Goal: Task Accomplishment & Management: Use online tool/utility

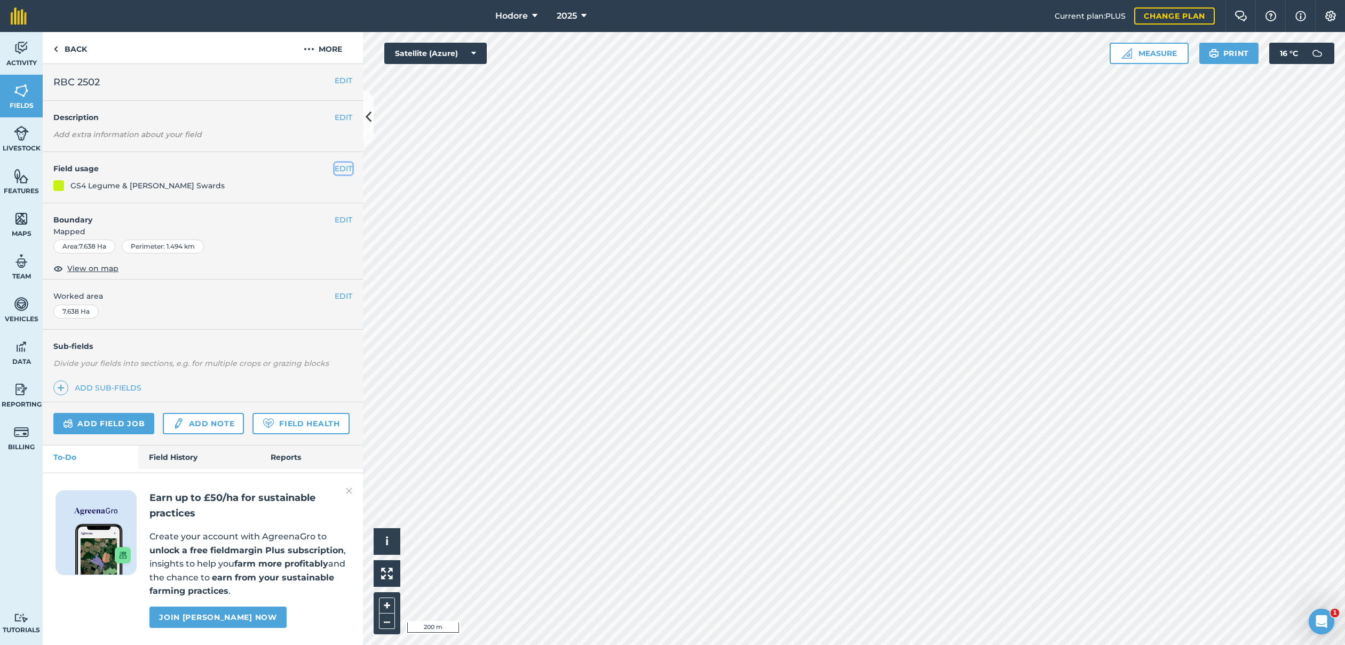
click at [341, 167] on button "EDIT" at bounding box center [344, 169] width 18 height 12
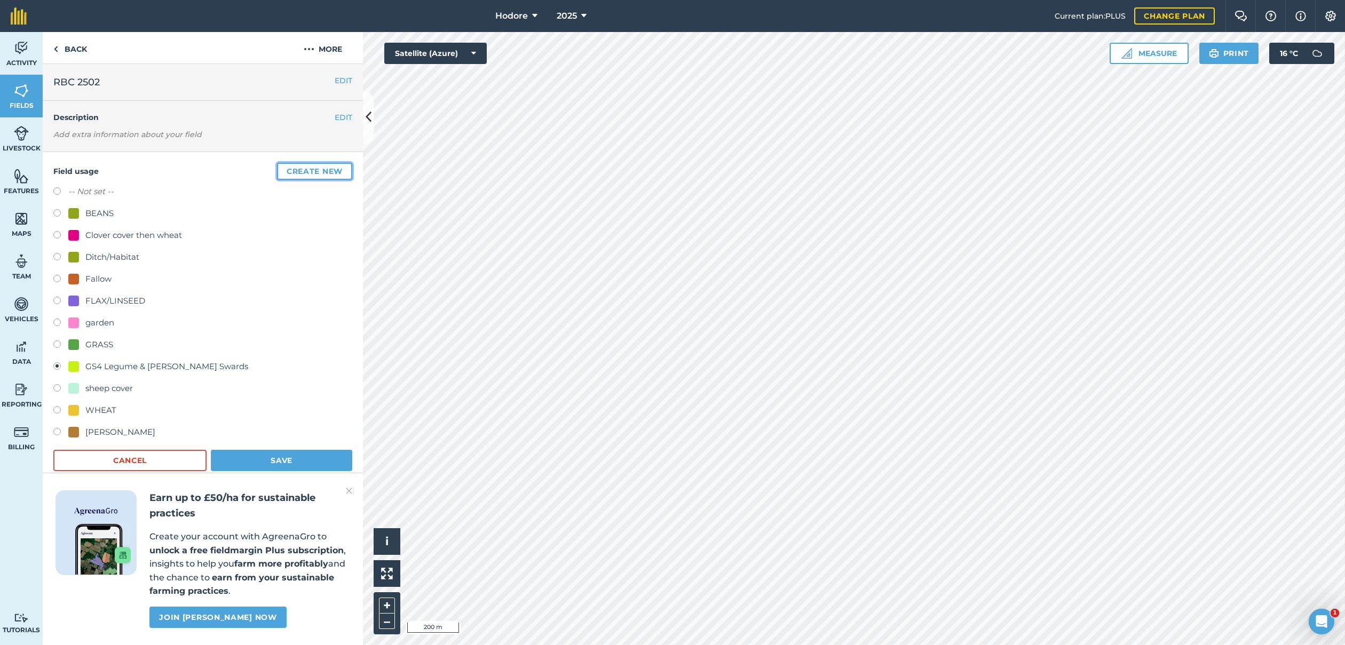
click at [307, 173] on button "Create new" at bounding box center [314, 171] width 75 height 17
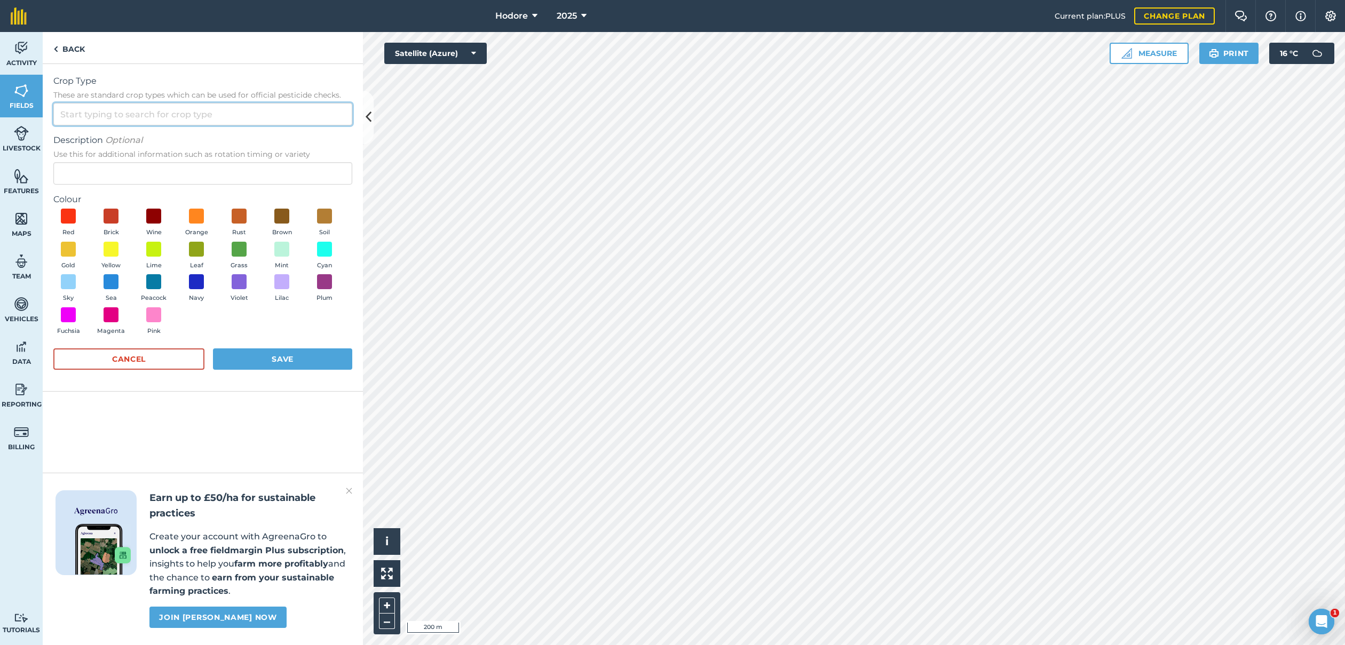
click at [248, 118] on input "Crop Type These are standard crop types which can be used for official pesticid…" at bounding box center [202, 114] width 299 height 22
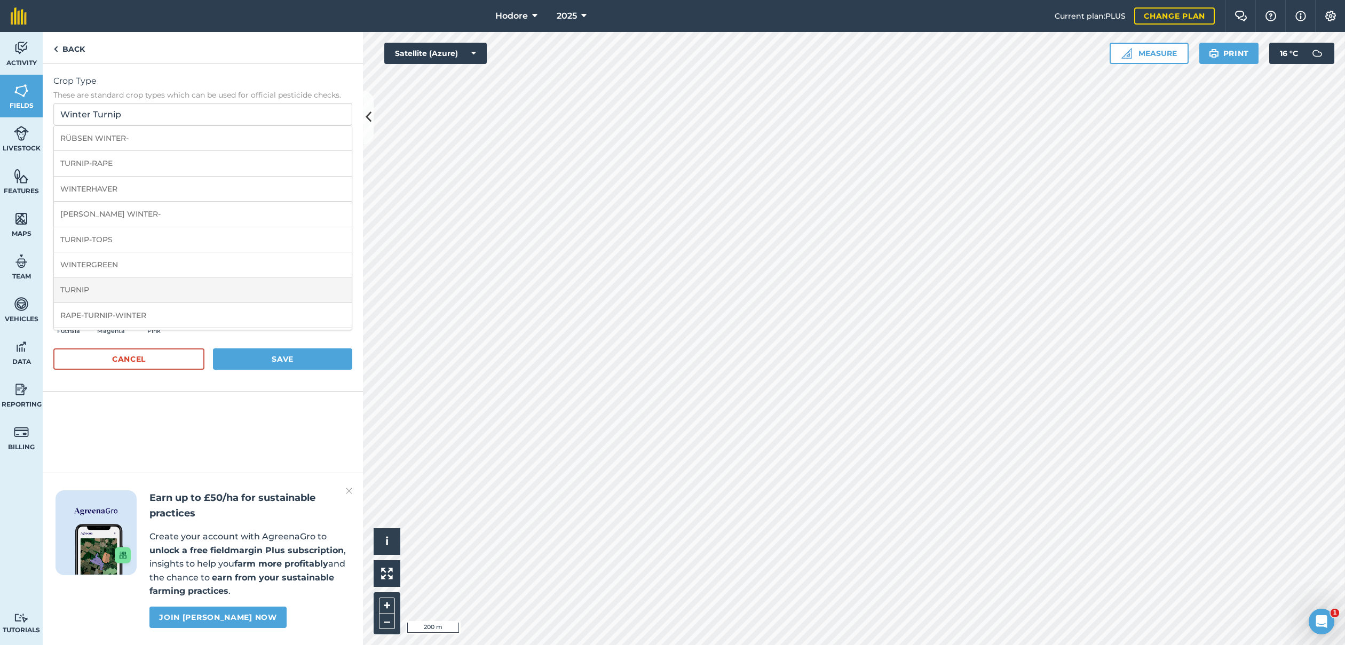
click at [138, 290] on li "TURNIP" at bounding box center [203, 290] width 298 height 25
type input "TURNIP"
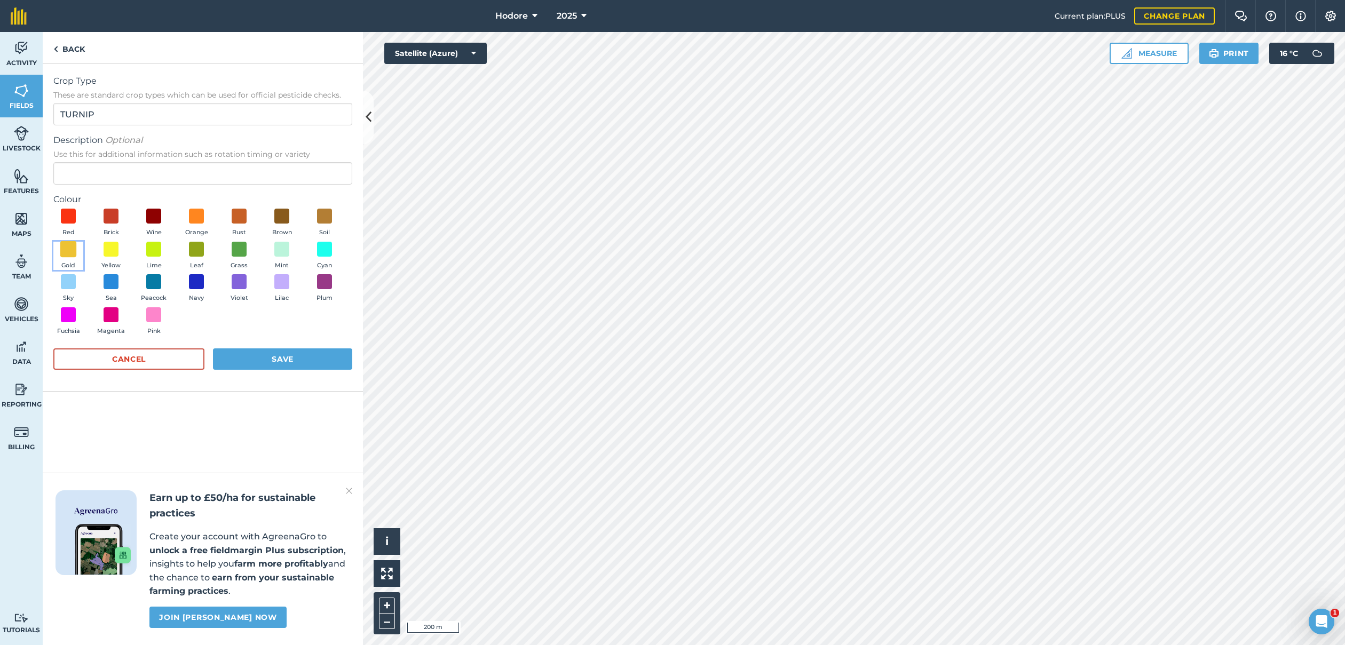
click at [65, 244] on span at bounding box center [68, 249] width 17 height 17
click at [155, 182] on input "Description Optional Use this for additional information such as rotation timin…" at bounding box center [202, 173] width 299 height 22
type input "Sewn [DATE]."
click at [271, 353] on button "Save" at bounding box center [282, 359] width 139 height 21
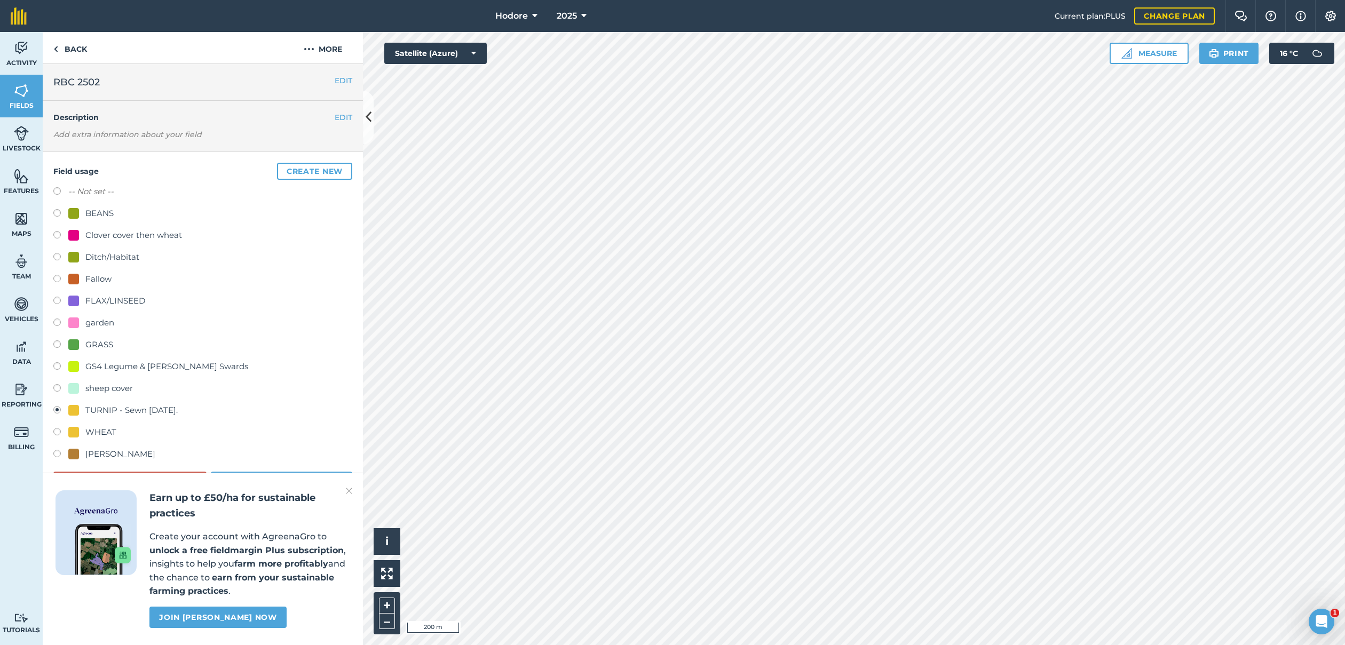
click at [346, 489] on img at bounding box center [349, 491] width 6 height 13
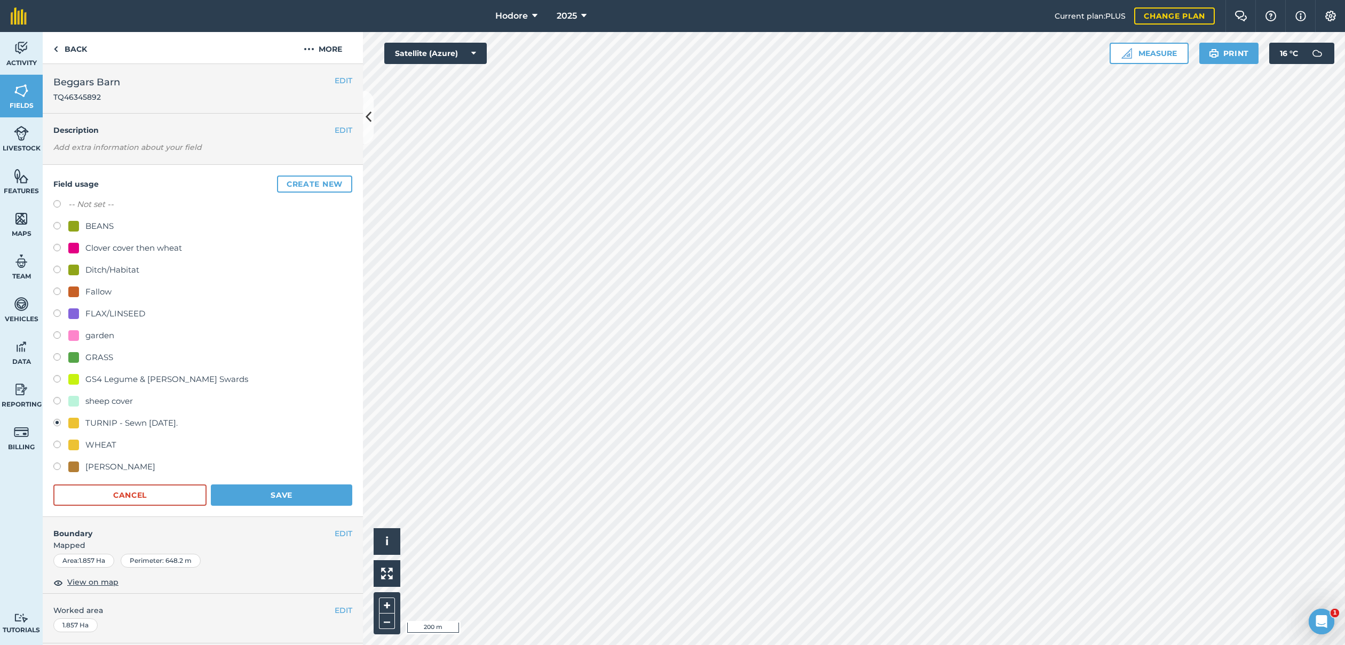
click at [159, 421] on div "TURNIP - Sewn [DATE]." at bounding box center [131, 423] width 92 height 13
click at [261, 496] on button "Save" at bounding box center [281, 495] width 141 height 21
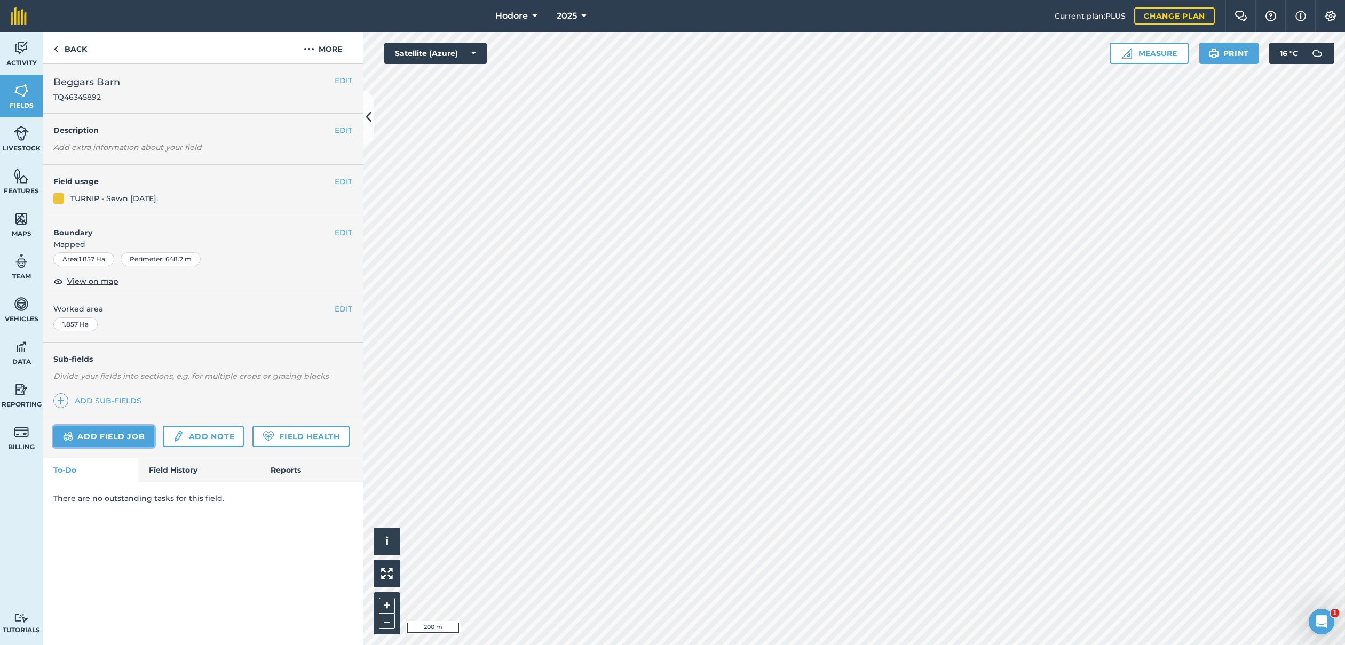
click at [85, 434] on link "Add field job" at bounding box center [103, 436] width 101 height 21
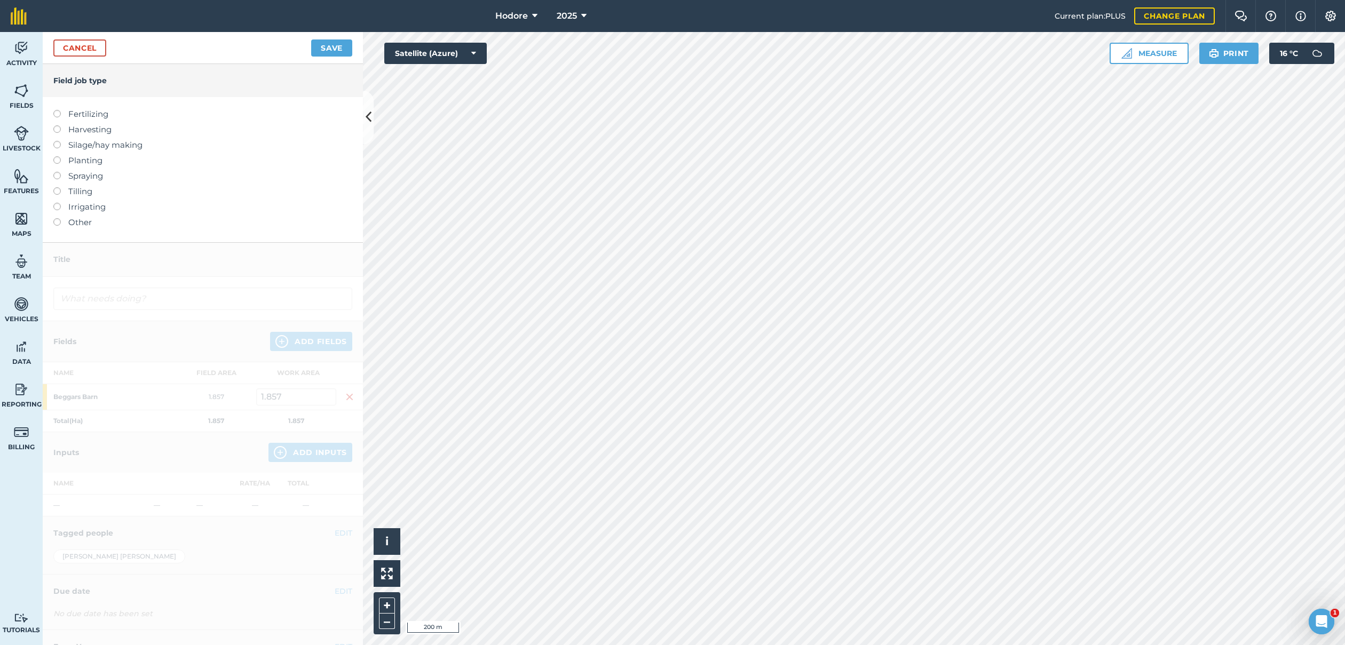
click at [57, 172] on label at bounding box center [60, 172] width 15 height 0
type input "Spraying"
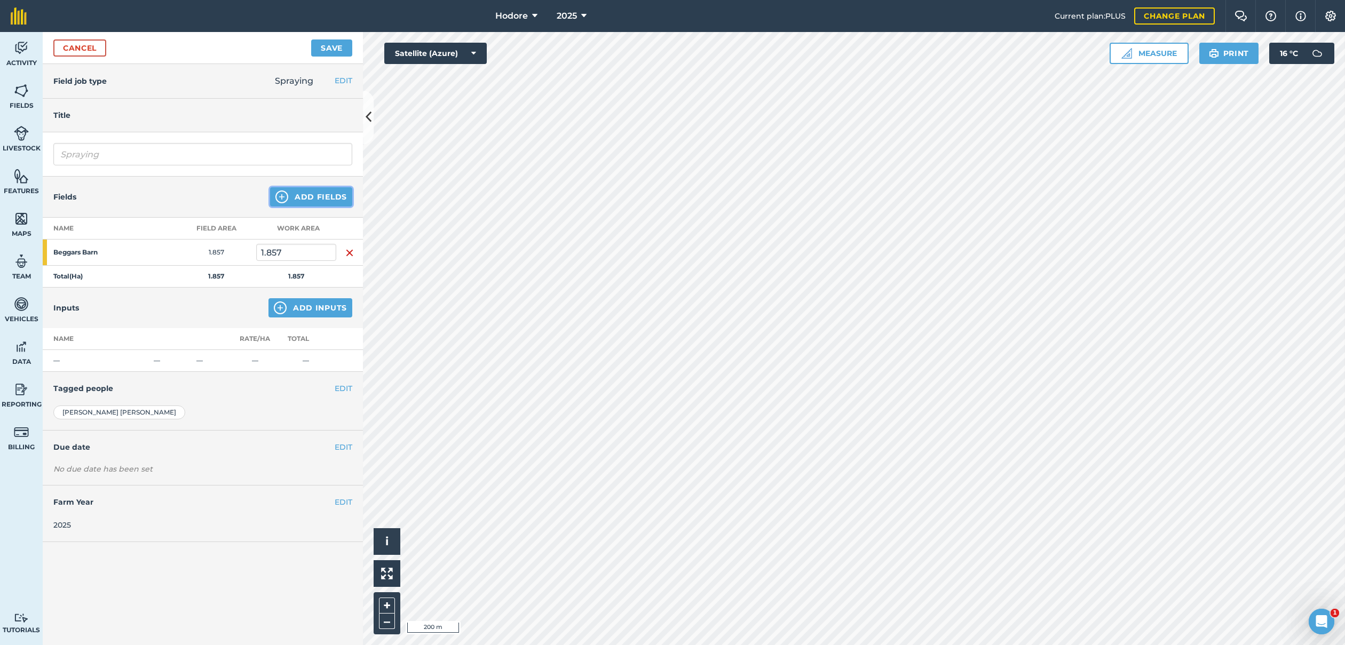
click at [318, 190] on button "Add Fields" at bounding box center [311, 196] width 82 height 19
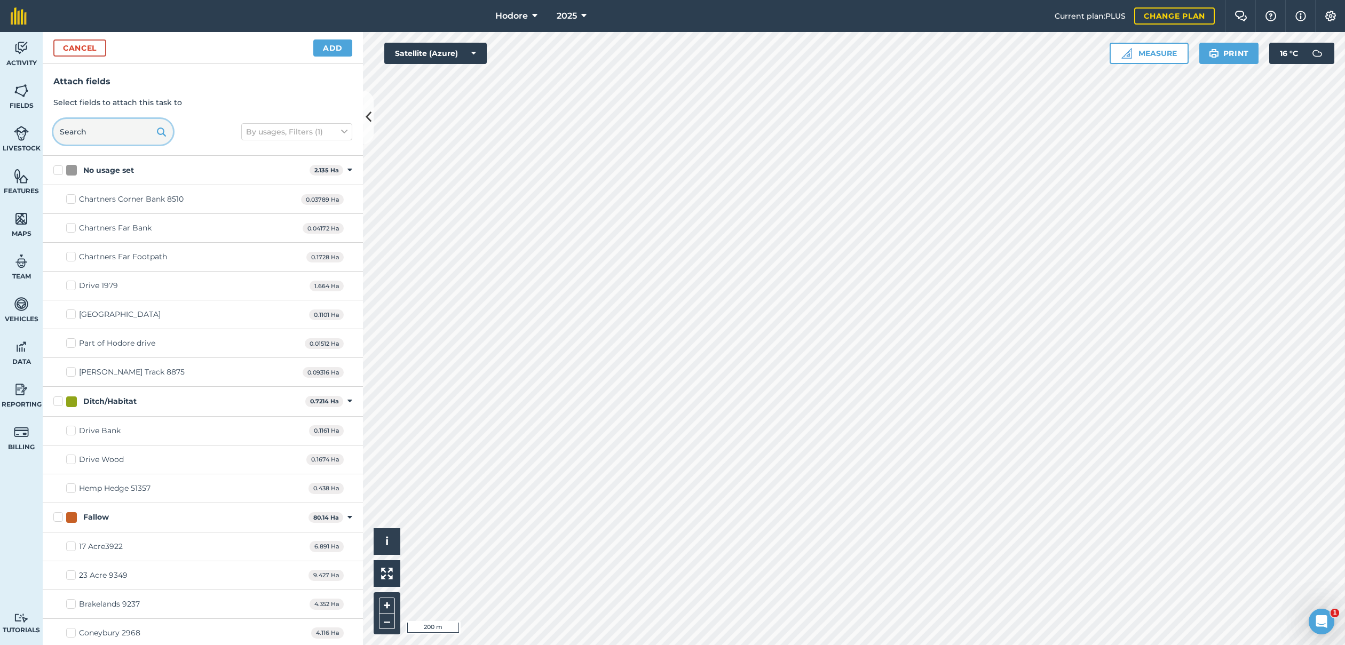
click at [109, 136] on input "text" at bounding box center [113, 132] width 120 height 26
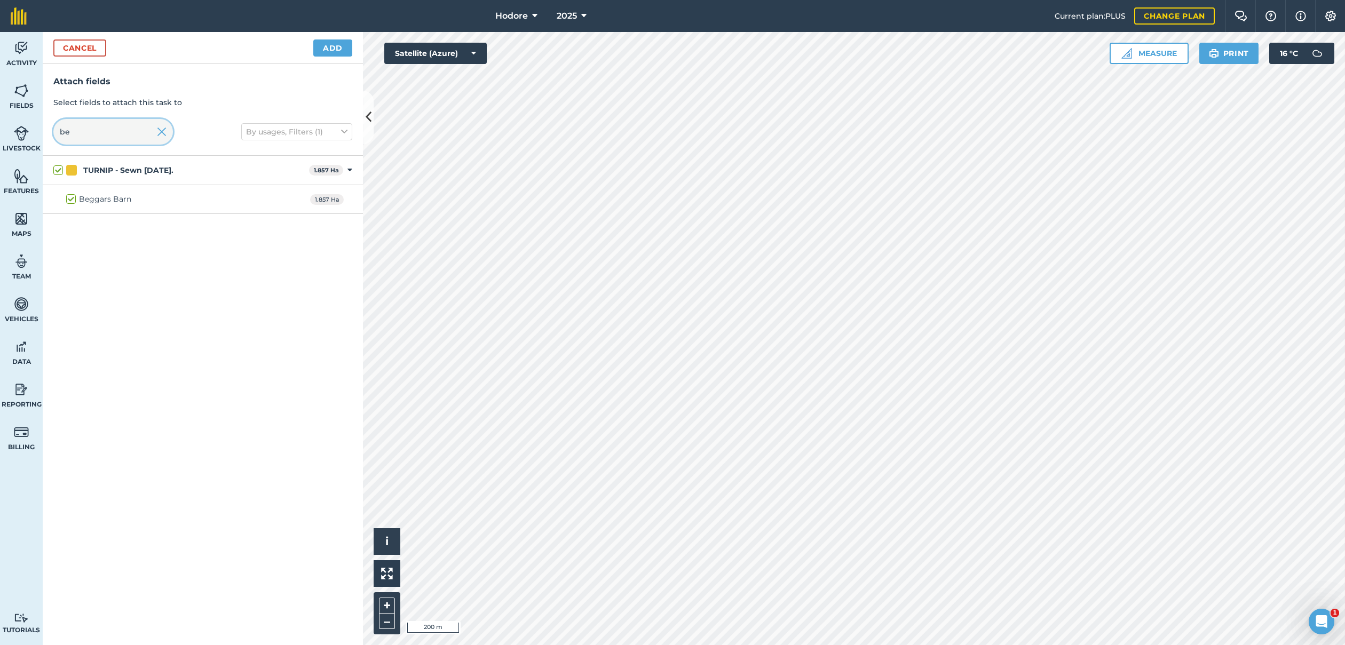
type input "b"
type input "rbc"
click at [67, 198] on label "RBC 2502" at bounding box center [90, 199] width 49 height 11
click at [67, 198] on input "RBC 2502" at bounding box center [69, 197] width 7 height 7
checkbox input "true"
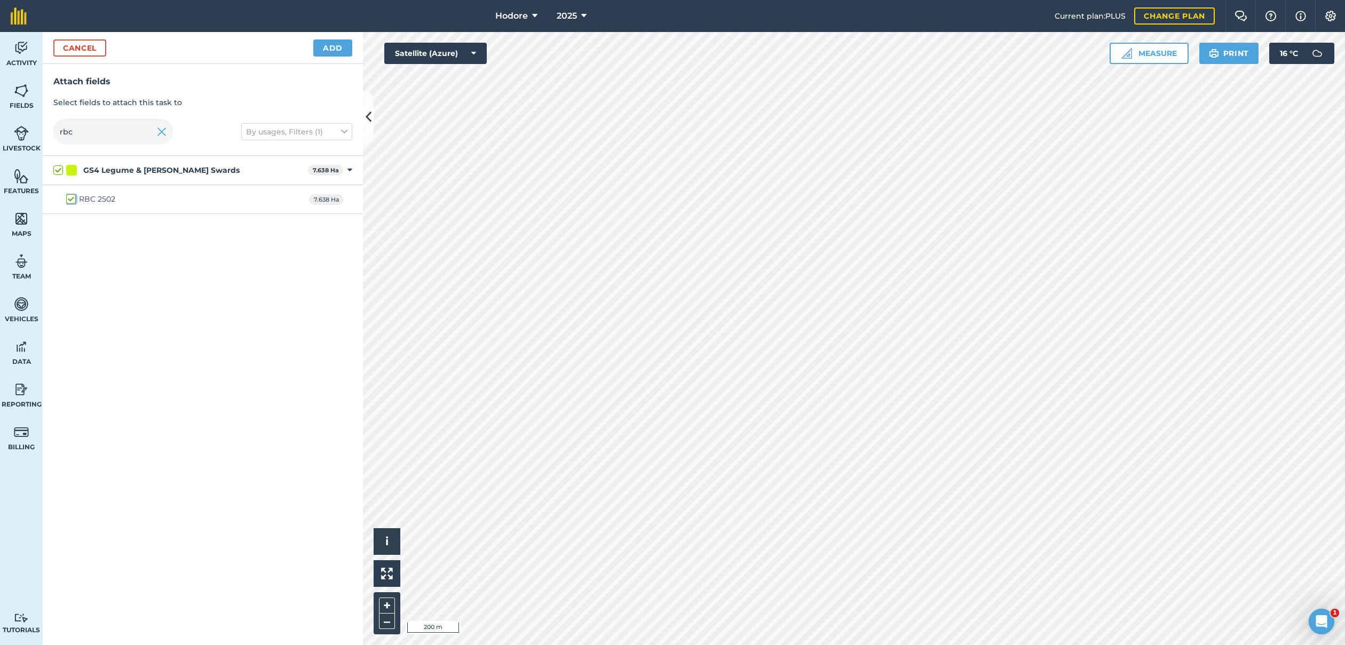
checkbox input "true"
click at [164, 130] on img at bounding box center [162, 131] width 10 height 13
checkbox input "false"
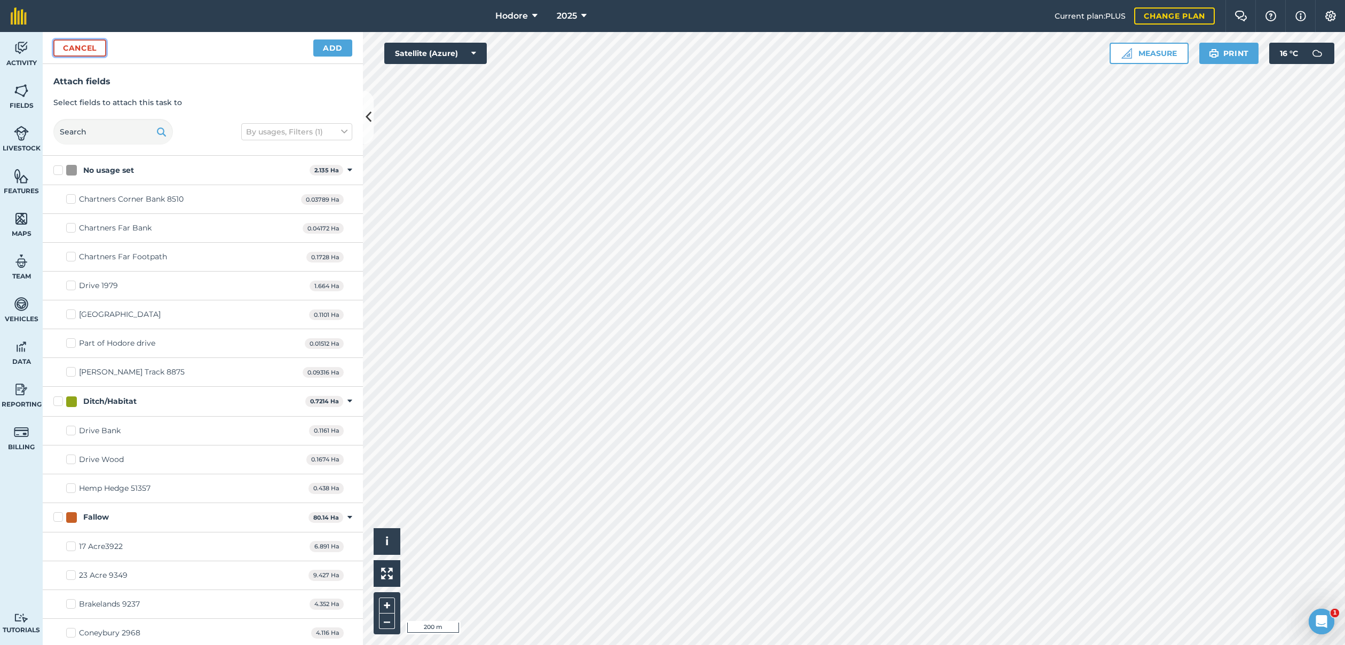
click at [95, 50] on button "Cancel" at bounding box center [79, 47] width 53 height 17
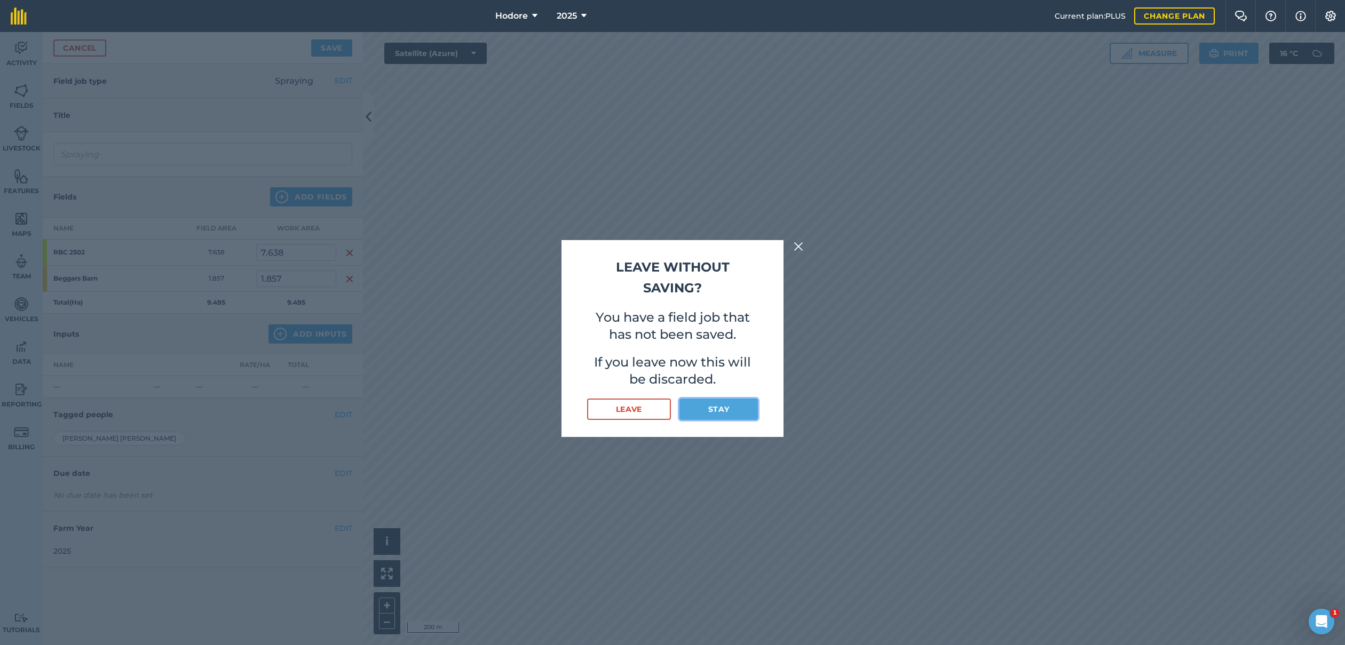
click at [718, 414] on button "Stay" at bounding box center [718, 409] width 78 height 21
click at [733, 415] on button "Stay" at bounding box center [718, 409] width 78 height 21
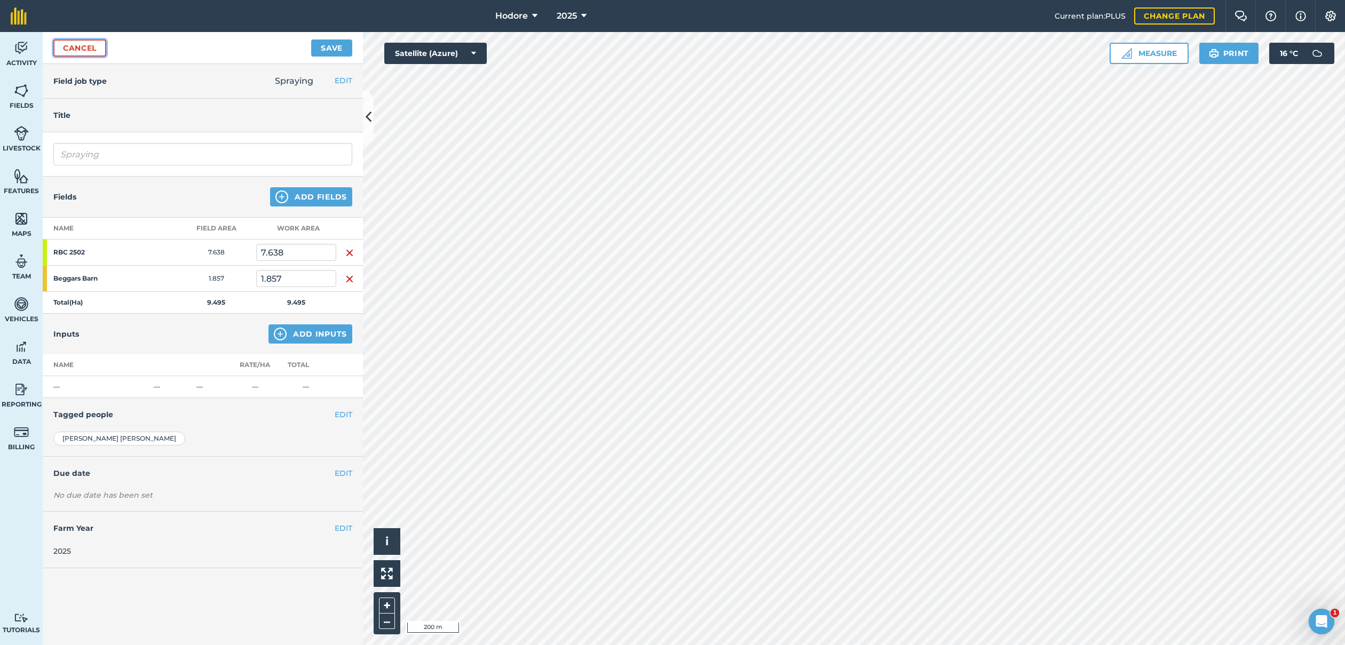
click at [90, 47] on link "Cancel" at bounding box center [79, 47] width 53 height 17
click at [303, 334] on button "Add Inputs" at bounding box center [310, 333] width 84 height 19
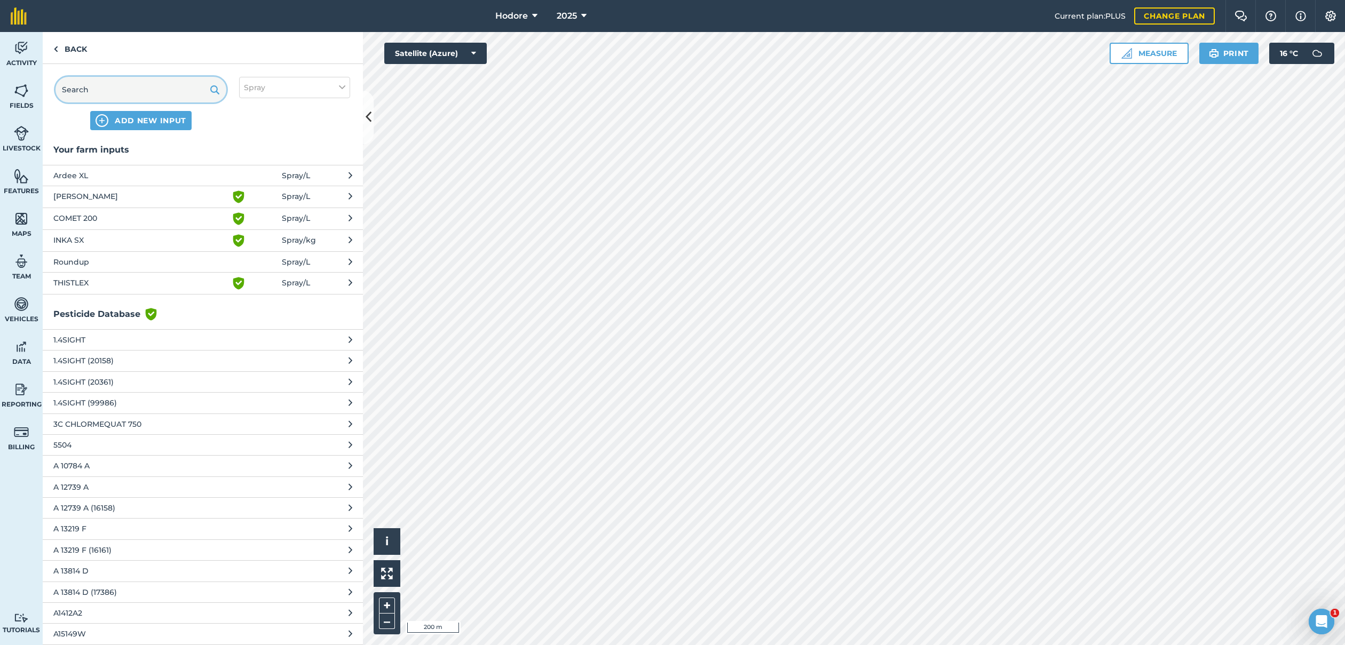
click at [151, 92] on input "text" at bounding box center [141, 90] width 171 height 26
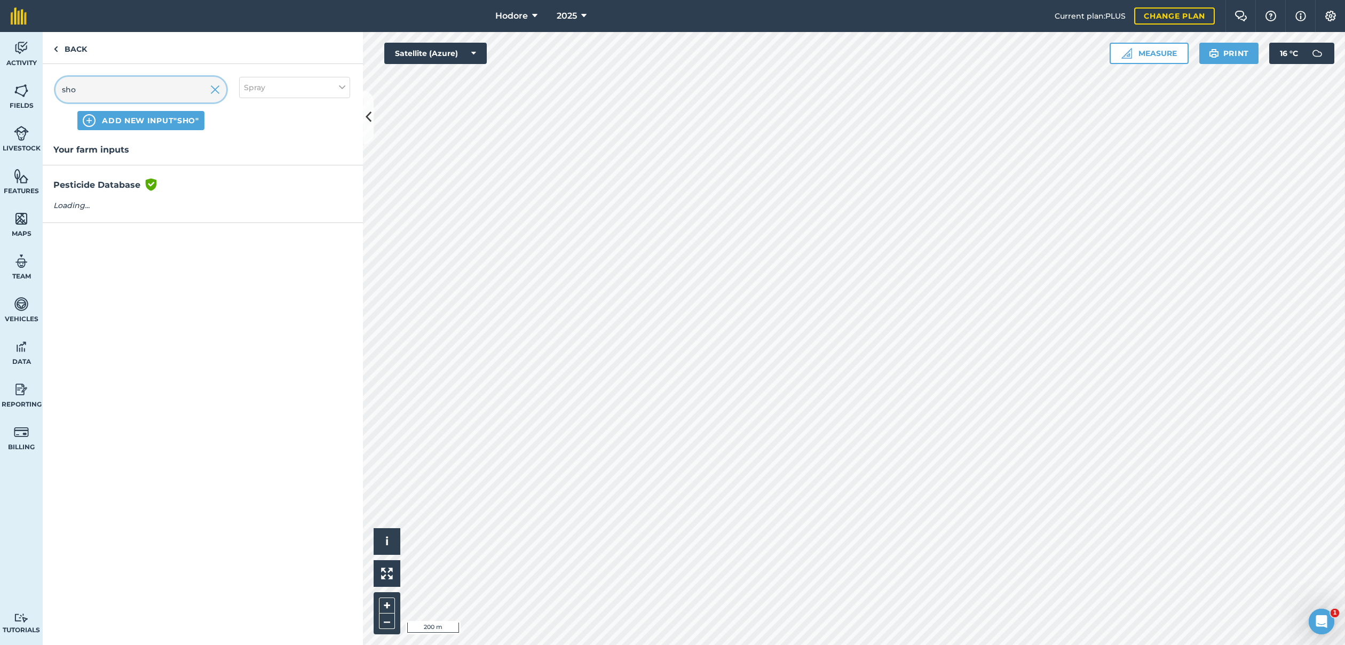
type input "shog"
click at [100, 209] on span "SHOGUN (16527)" at bounding box center [140, 210] width 175 height 12
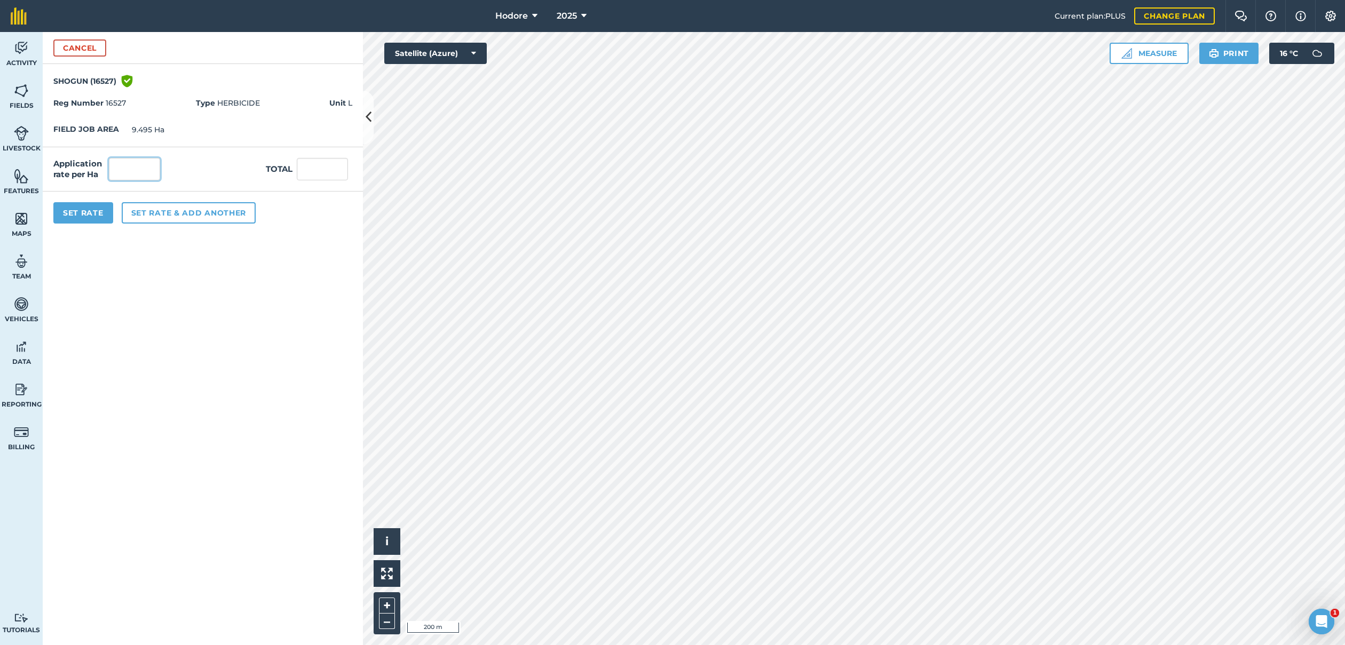
click at [142, 165] on input "text" at bounding box center [134, 169] width 51 height 22
type input "1"
type input "9.495"
click at [98, 215] on button "Set Rate" at bounding box center [83, 212] width 60 height 21
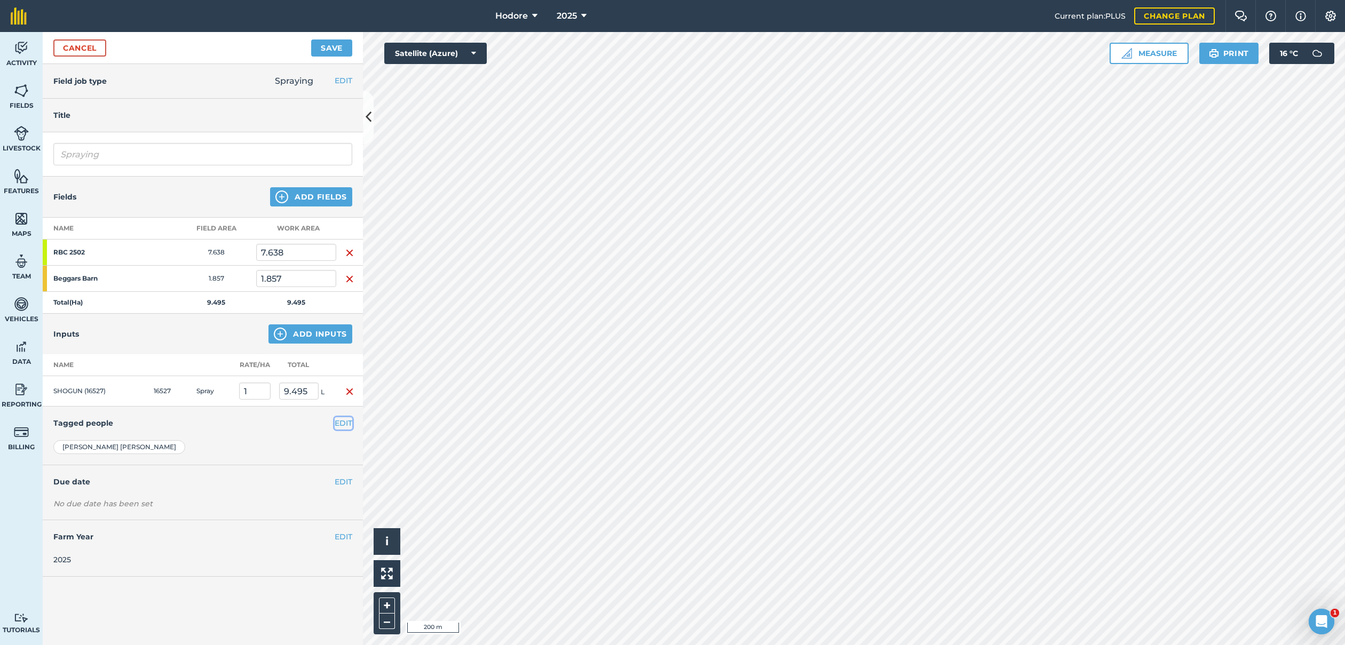
click at [344, 419] on button "EDIT" at bounding box center [344, 423] width 18 height 12
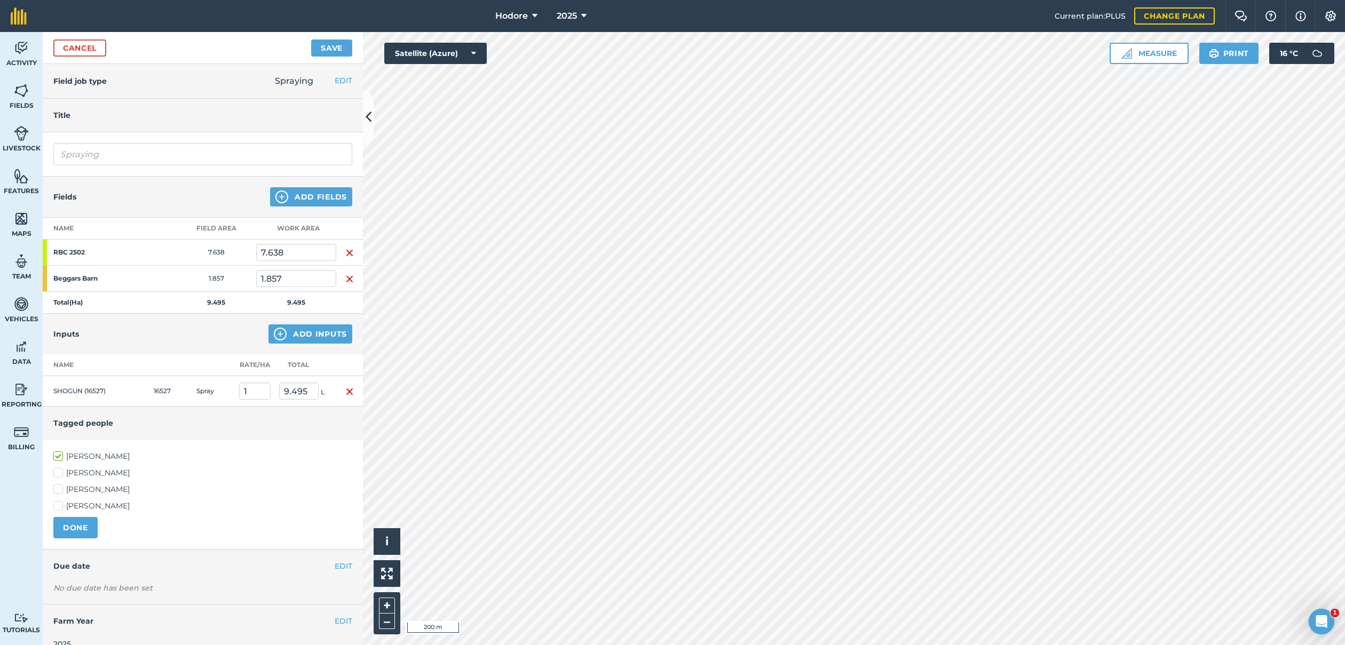
click at [58, 501] on label "[PERSON_NAME]" at bounding box center [202, 506] width 299 height 11
click at [58, 501] on input "[PERSON_NAME]" at bounding box center [56, 504] width 7 height 7
checkbox input "true"
click at [67, 529] on button "DONE" at bounding box center [75, 527] width 44 height 21
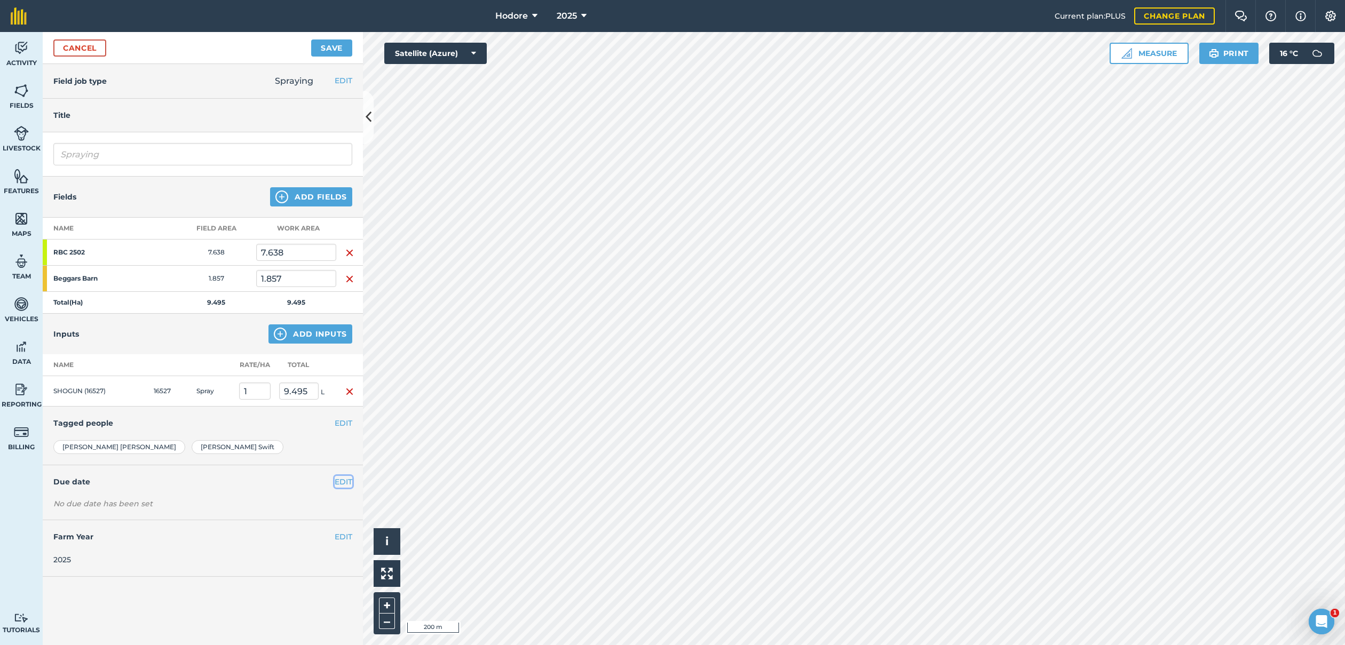
click at [340, 481] on button "EDIT" at bounding box center [344, 482] width 18 height 12
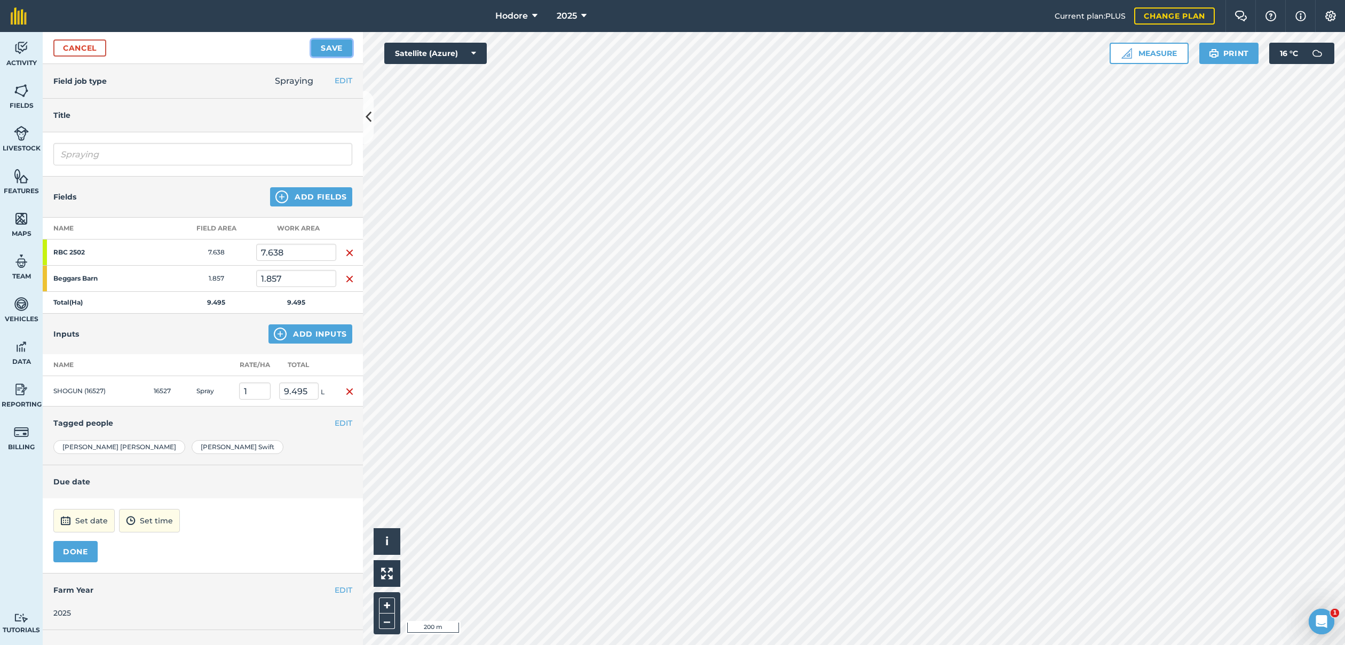
click at [340, 46] on button "Save" at bounding box center [331, 47] width 41 height 17
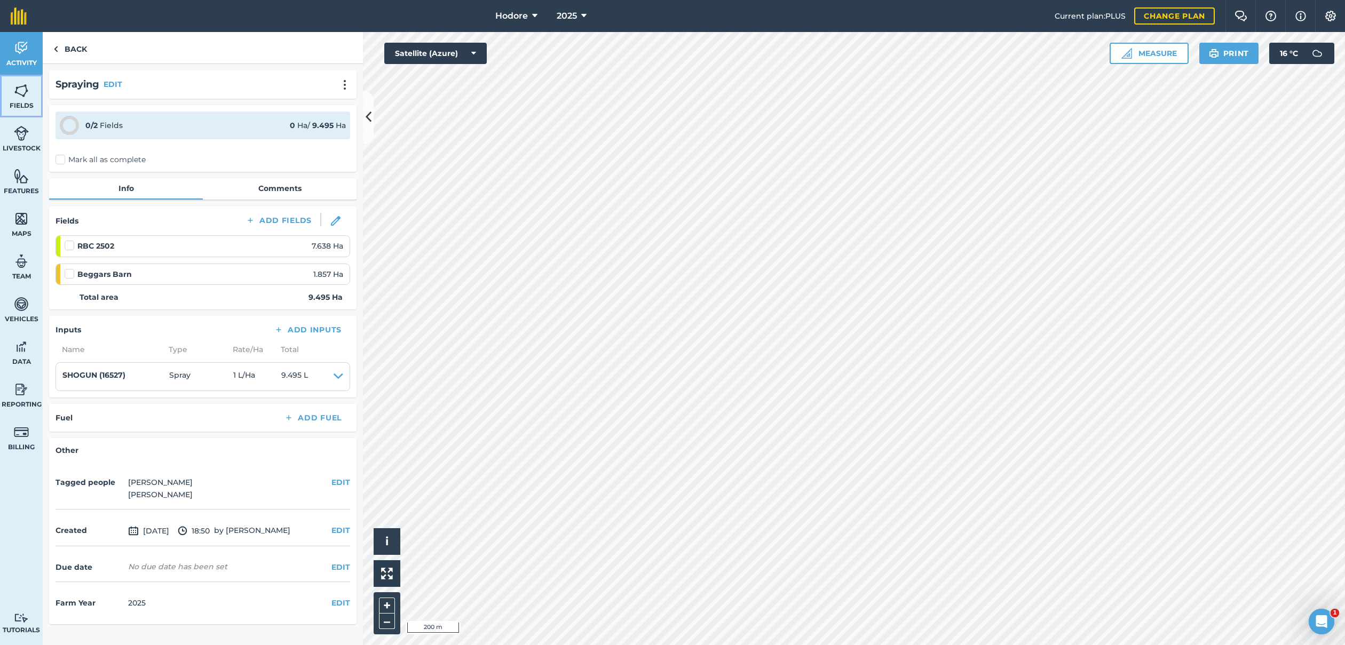
click at [26, 96] on img at bounding box center [21, 91] width 15 height 16
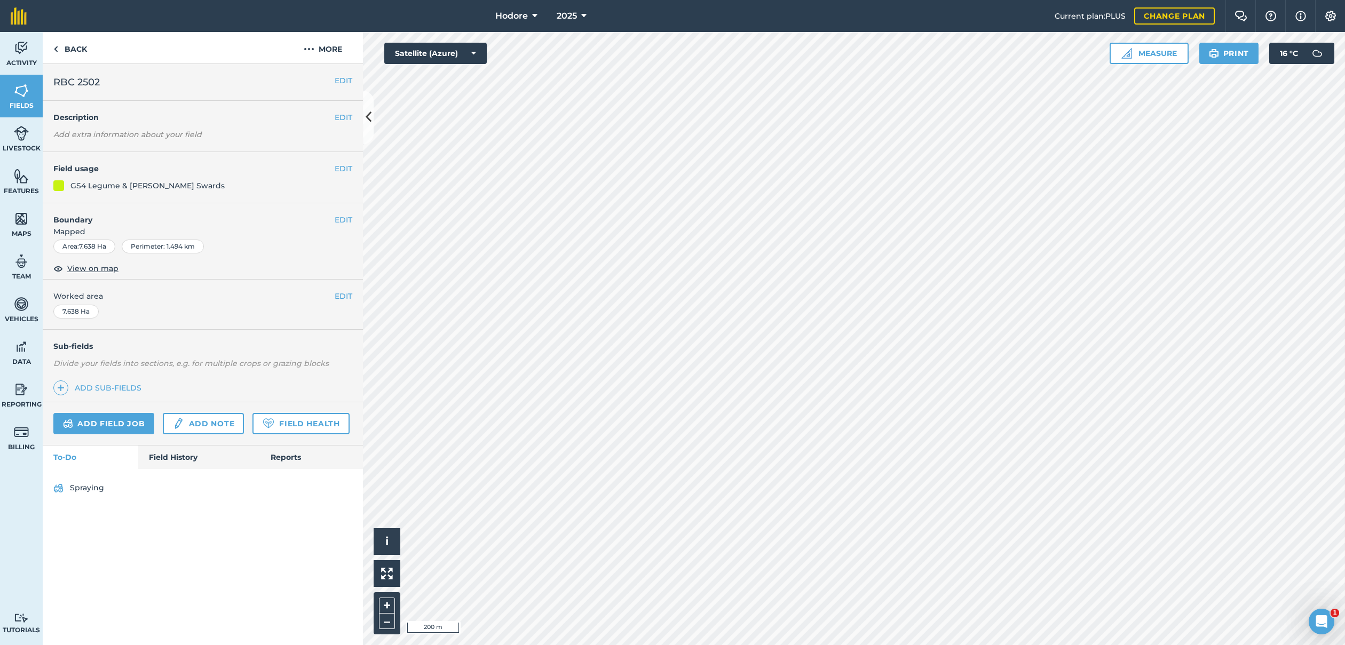
click at [342, 165] on button "EDIT" at bounding box center [344, 169] width 18 height 12
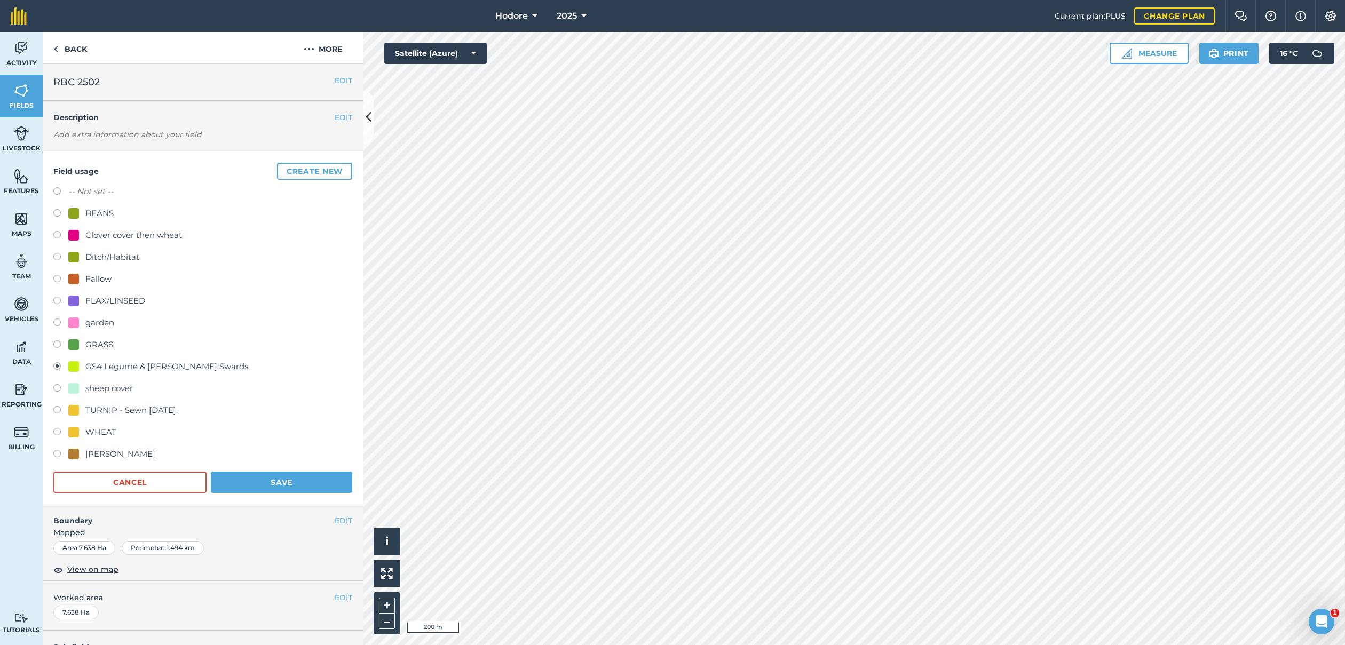
click at [54, 407] on label at bounding box center [60, 411] width 15 height 11
radio input "true"
radio input "false"
click at [286, 485] on button "Save" at bounding box center [281, 482] width 141 height 21
